Goal: Navigation & Orientation: Find specific page/section

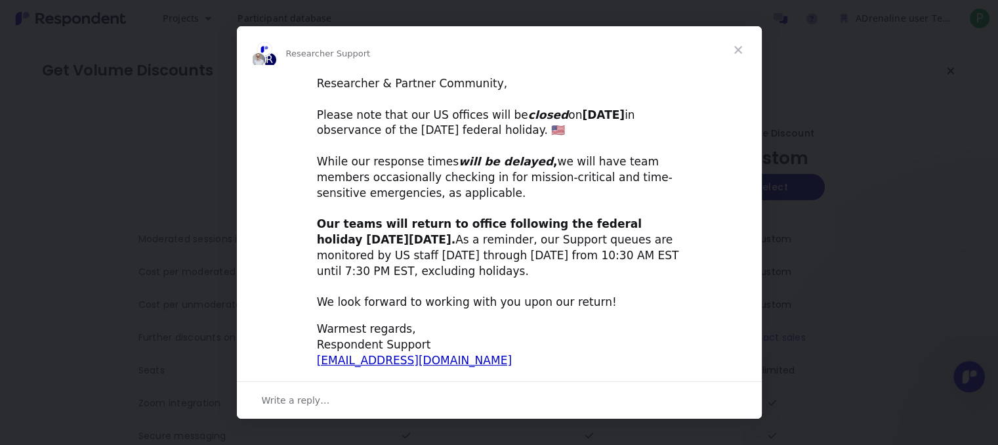
click at [744, 53] on span "Close" at bounding box center [738, 49] width 47 height 47
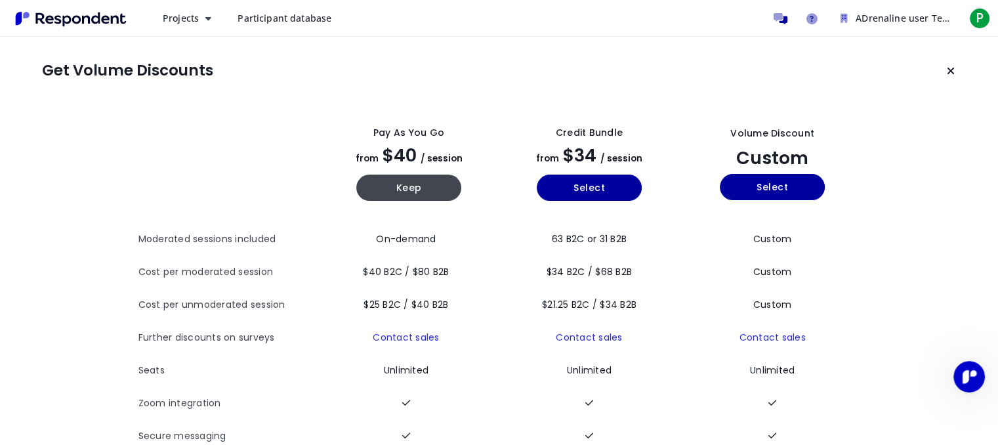
click at [129, 77] on h1 "Get Volume Discounts" at bounding box center [127, 71] width 171 height 18
drag, startPoint x: 129, startPoint y: 77, endPoint x: 138, endPoint y: 78, distance: 9.9
click at [137, 78] on h1 "Get Volume Discounts" at bounding box center [127, 71] width 171 height 18
click at [208, 72] on h1 "Get Volume Discounts" at bounding box center [127, 71] width 171 height 18
click at [947, 66] on icon "Keep current plan" at bounding box center [951, 71] width 8 height 11
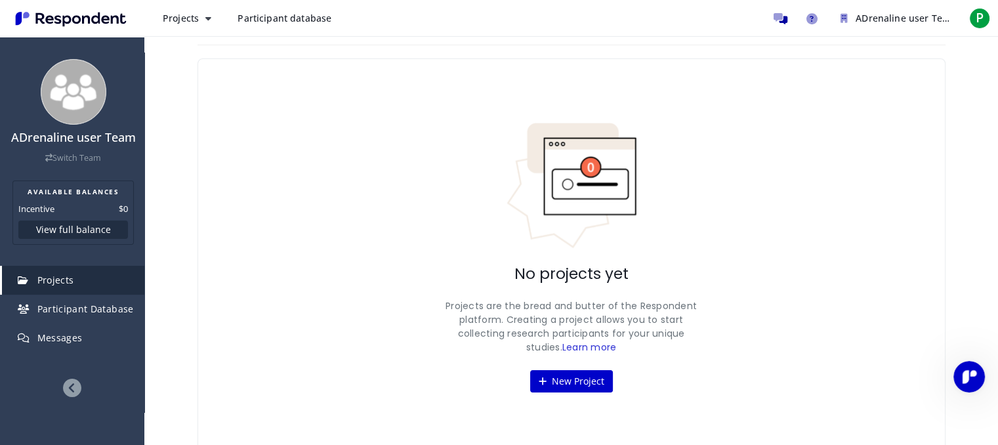
scroll to position [28, 0]
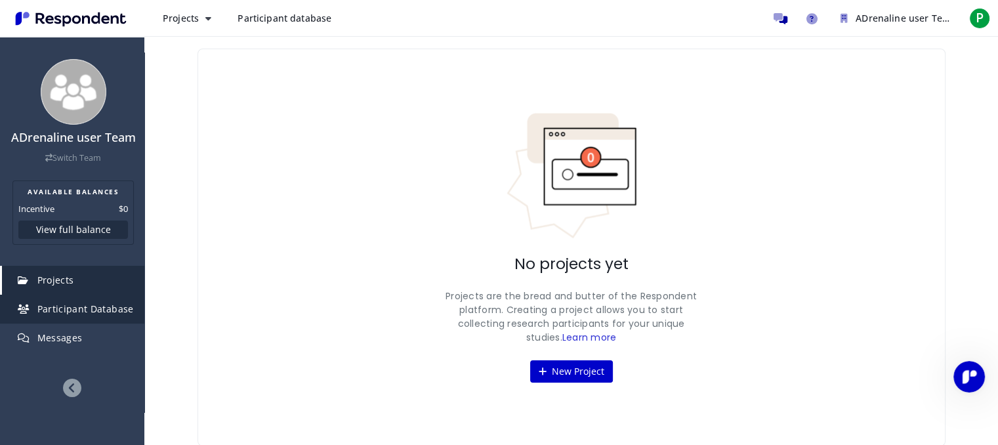
click at [102, 315] on span "Participant Database" at bounding box center [85, 309] width 96 height 12
click at [85, 315] on span "Participant Database" at bounding box center [85, 309] width 96 height 12
click at [86, 315] on span "Participant Database" at bounding box center [85, 309] width 96 height 12
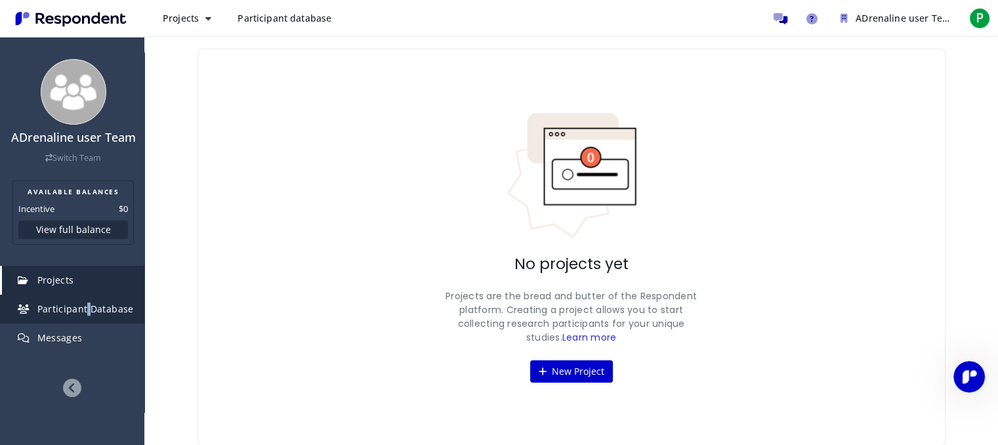
click at [87, 315] on span "Participant Database" at bounding box center [85, 309] width 96 height 12
